Goal: Information Seeking & Learning: Find specific fact

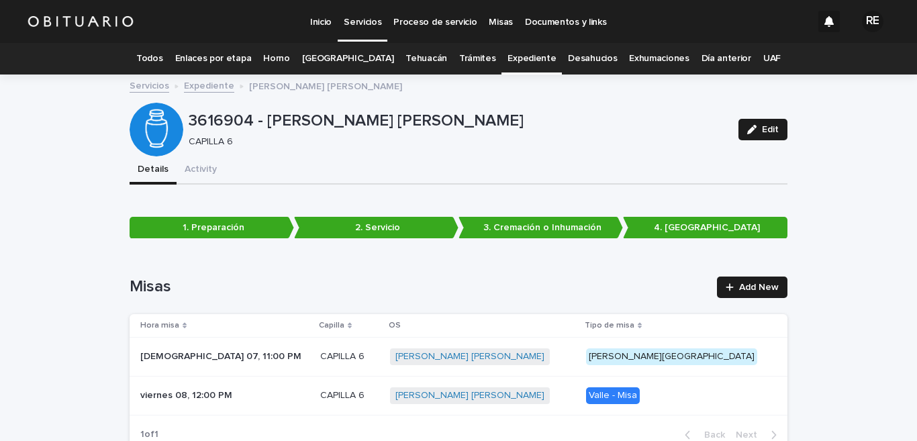
click at [514, 59] on link "Expediente" at bounding box center [532, 59] width 48 height 32
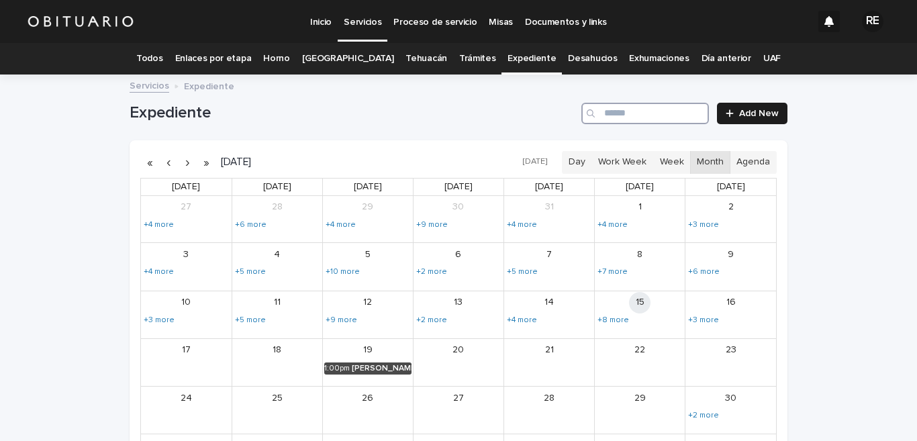
click at [651, 112] on input "Search" at bounding box center [646, 113] width 128 height 21
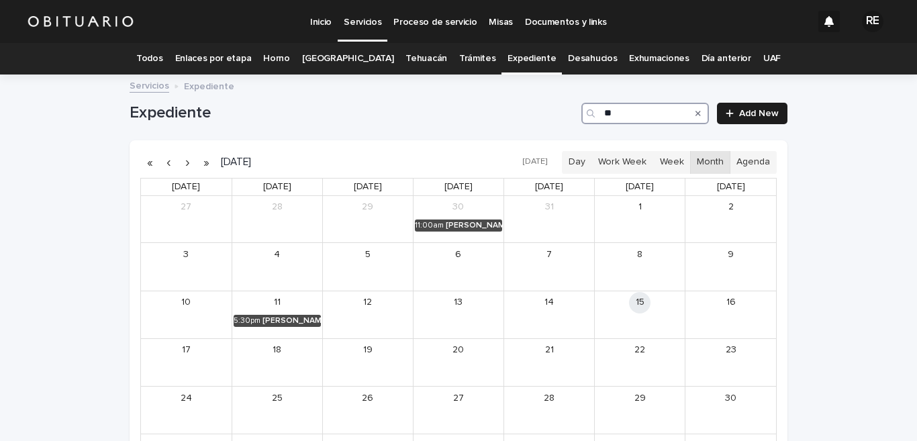
type input "*"
type input "*****"
click at [162, 164] on button "button" at bounding box center [168, 162] width 19 height 21
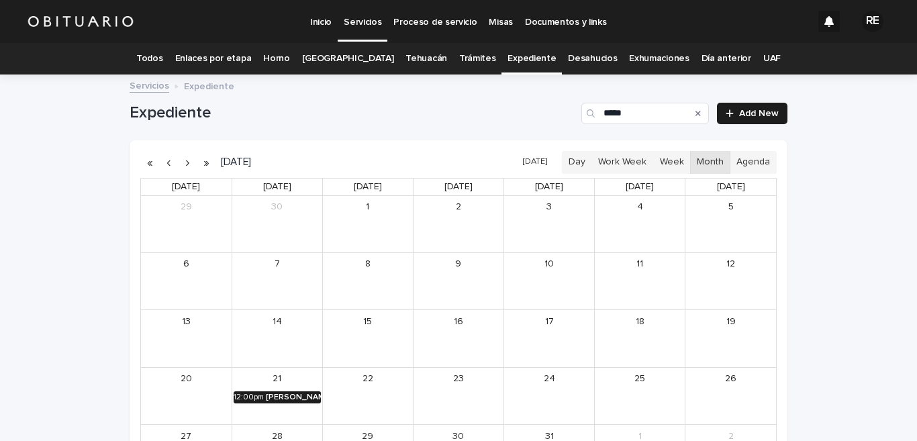
click at [289, 393] on div "[PERSON_NAME] [PERSON_NAME]" at bounding box center [293, 397] width 55 height 9
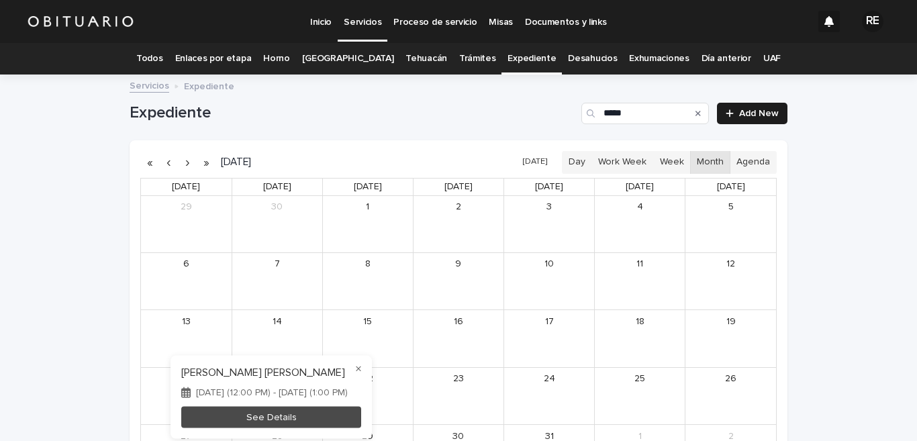
click at [635, 115] on div at bounding box center [458, 220] width 917 height 441
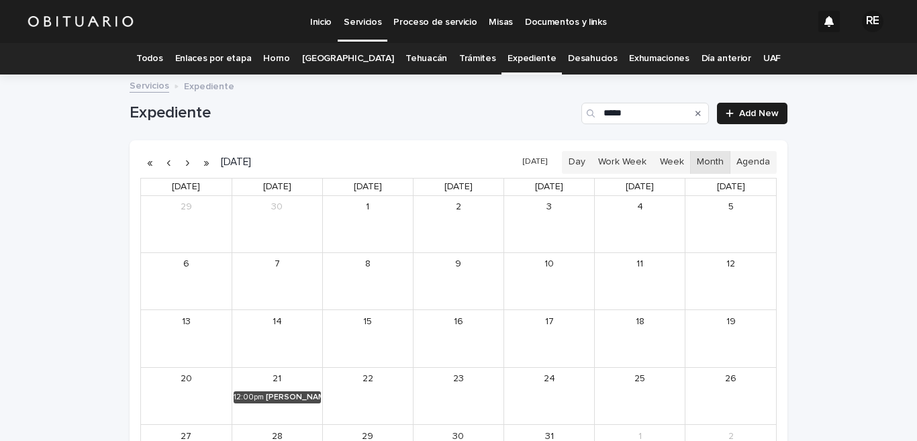
click at [696, 113] on icon "Search" at bounding box center [698, 113] width 5 height 8
click at [633, 115] on input "Search" at bounding box center [646, 113] width 128 height 21
type input "*******"
click at [183, 162] on button "button" at bounding box center [187, 162] width 19 height 21
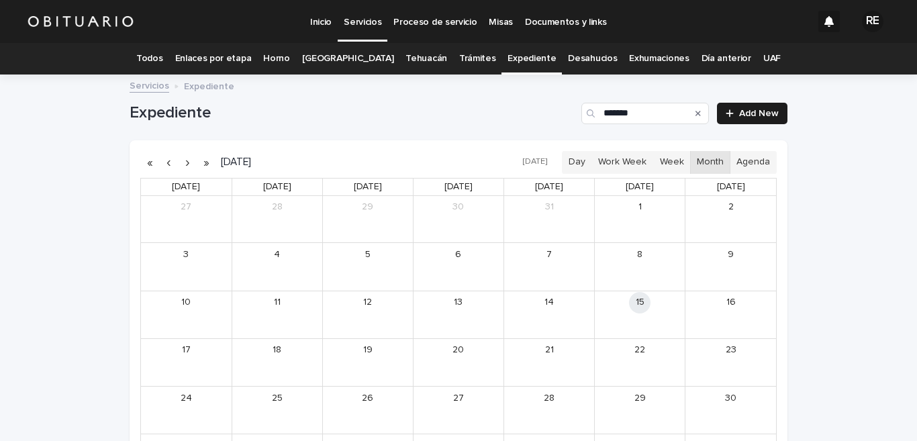
click at [162, 162] on button "button" at bounding box center [168, 162] width 19 height 21
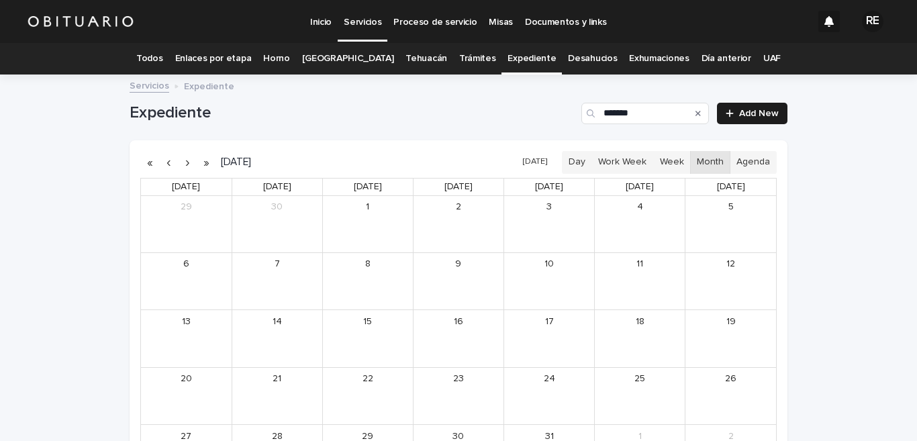
click at [162, 160] on button "button" at bounding box center [168, 162] width 19 height 21
click at [696, 115] on icon "Search" at bounding box center [698, 113] width 5 height 5
click at [629, 113] on input "Search" at bounding box center [646, 113] width 128 height 21
type input "*"
type input "*******"
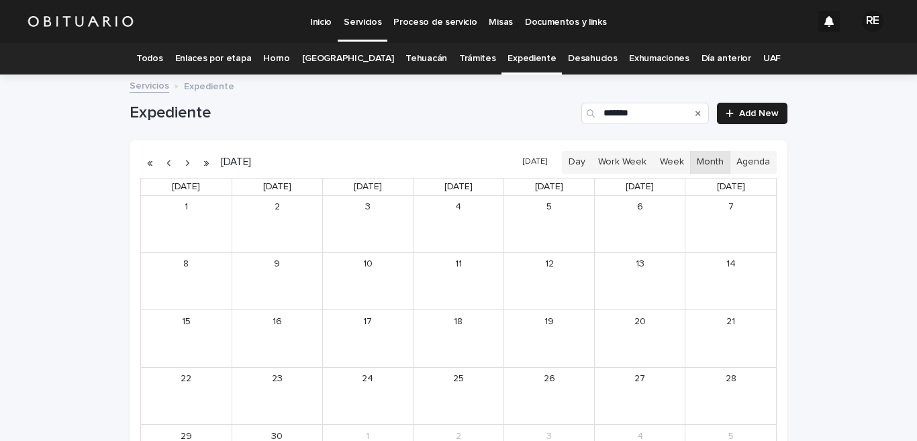
click at [162, 59] on link "Todos" at bounding box center [149, 59] width 26 height 32
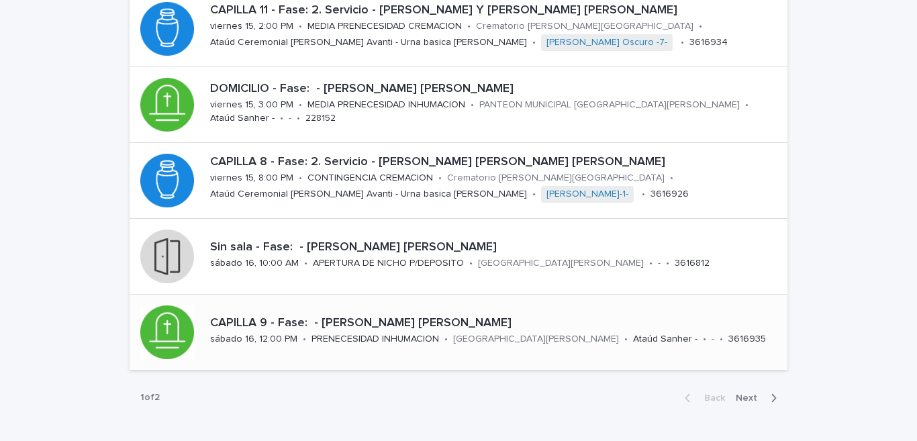
scroll to position [595, 0]
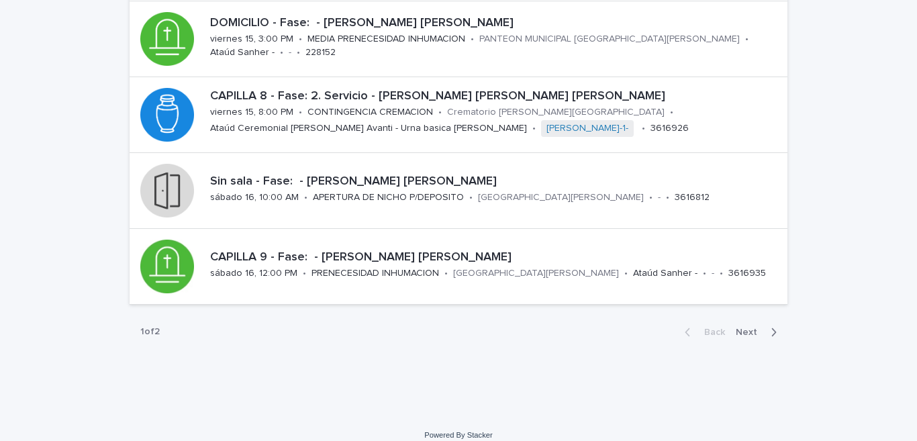
click at [771, 330] on icon "button" at bounding box center [774, 332] width 6 height 12
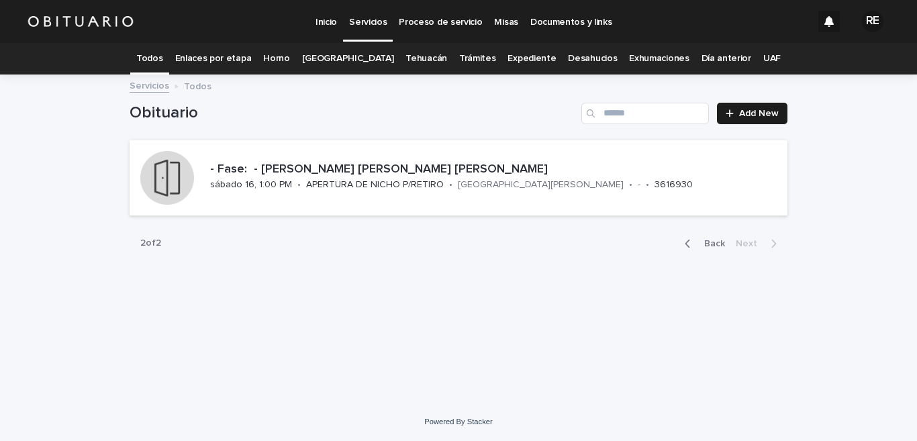
click at [162, 54] on link "Todos" at bounding box center [149, 59] width 26 height 32
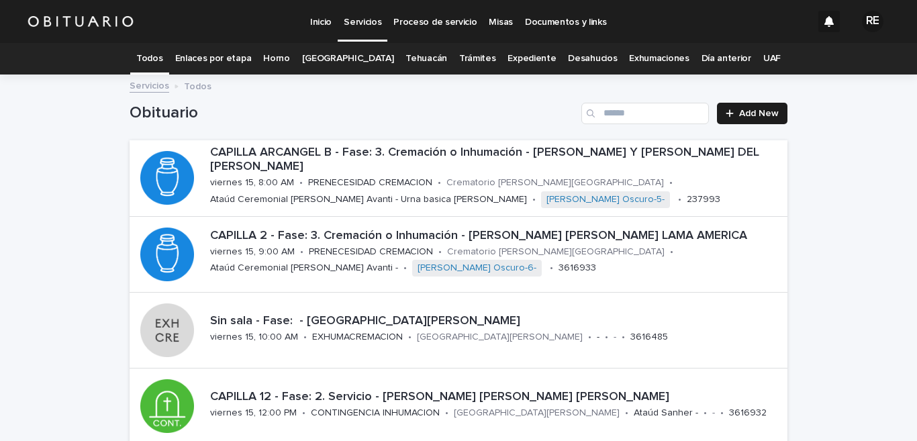
click at [515, 57] on link "Expediente" at bounding box center [532, 59] width 48 height 32
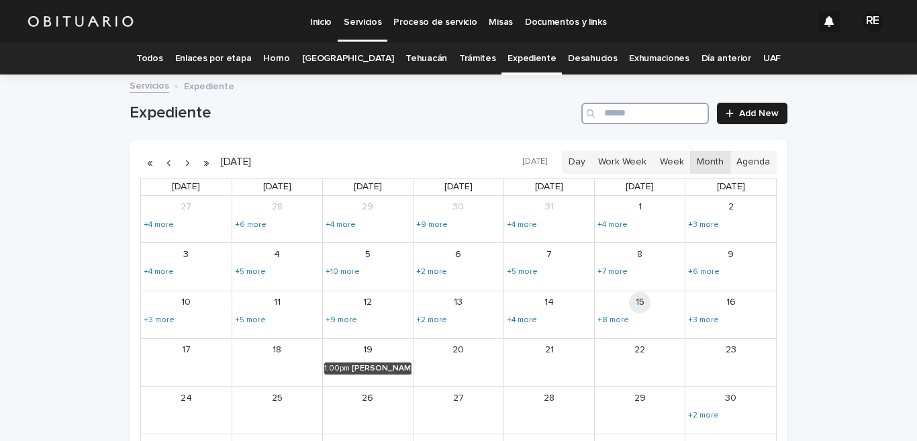
click at [625, 111] on input "Search" at bounding box center [646, 113] width 128 height 21
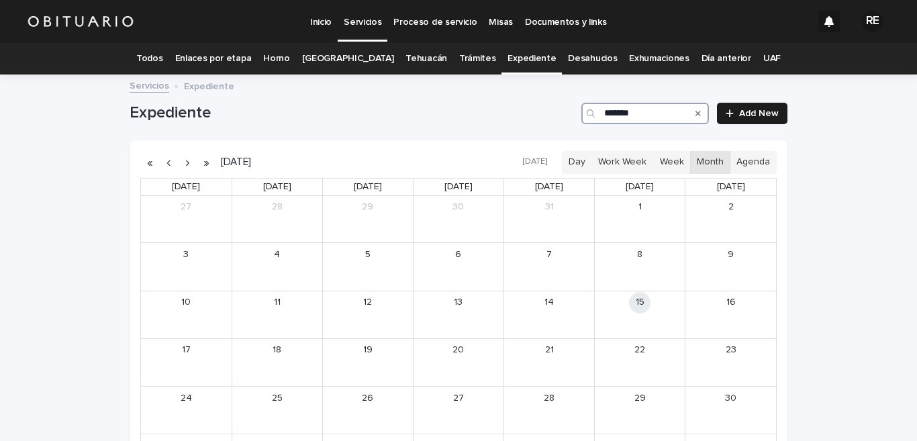
type input "*******"
click at [163, 164] on button "button" at bounding box center [168, 162] width 19 height 21
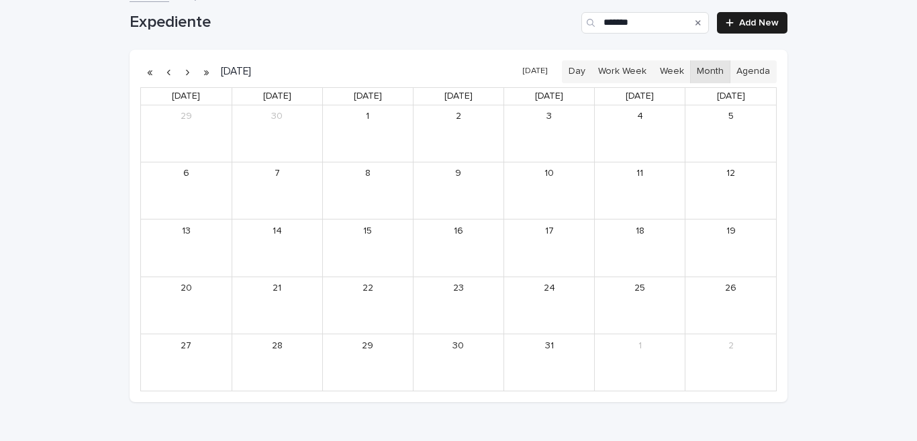
scroll to position [24, 0]
